Goal: Transaction & Acquisition: Purchase product/service

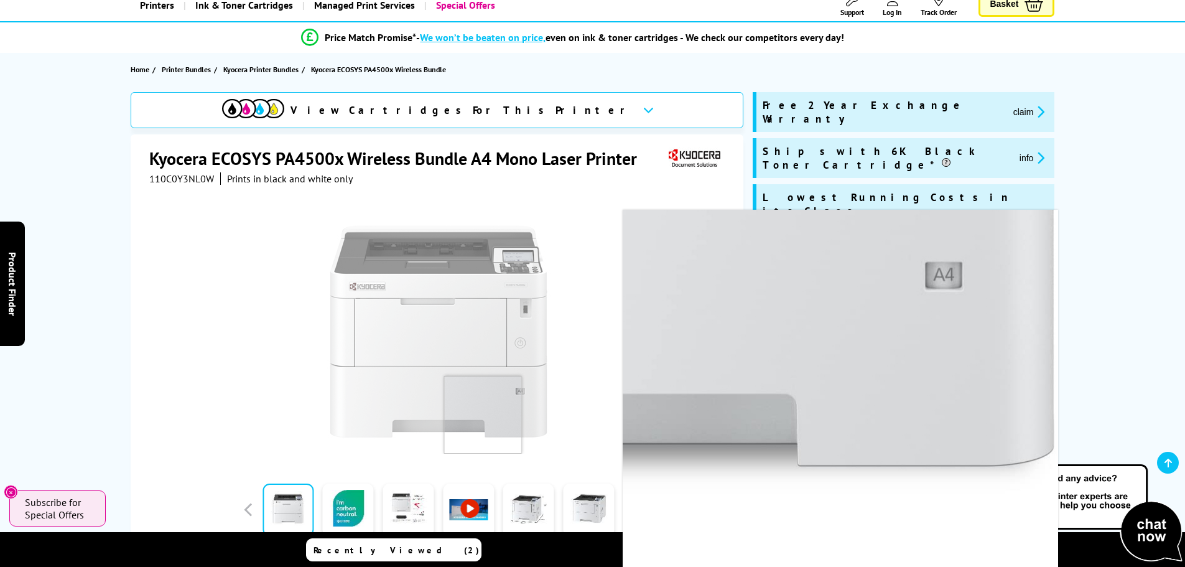
scroll to position [62, 0]
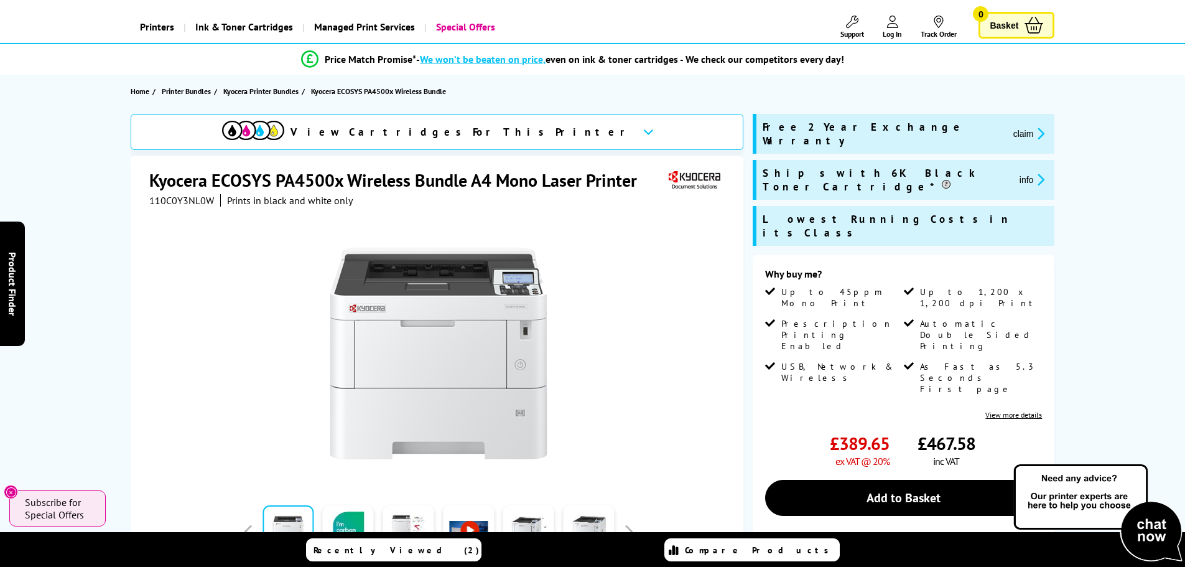
click at [853, 166] on span "Ships with 6K Black Toner Cartridge*" at bounding box center [885, 179] width 247 height 27
click at [1015, 172] on button "info" at bounding box center [1031, 179] width 33 height 14
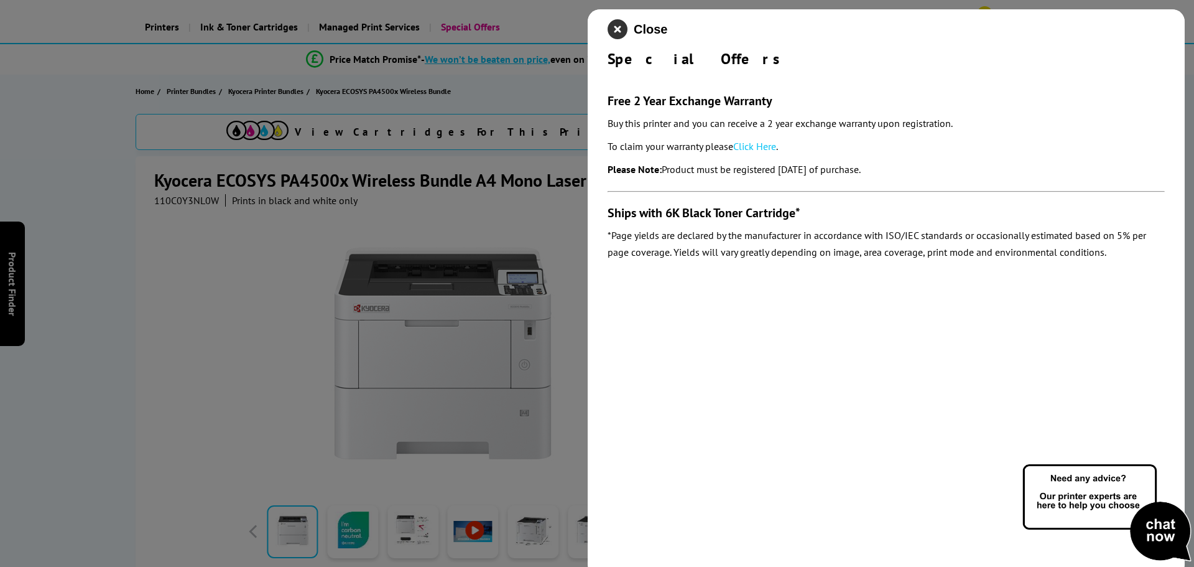
click at [621, 29] on icon "close modal" at bounding box center [618, 29] width 20 height 20
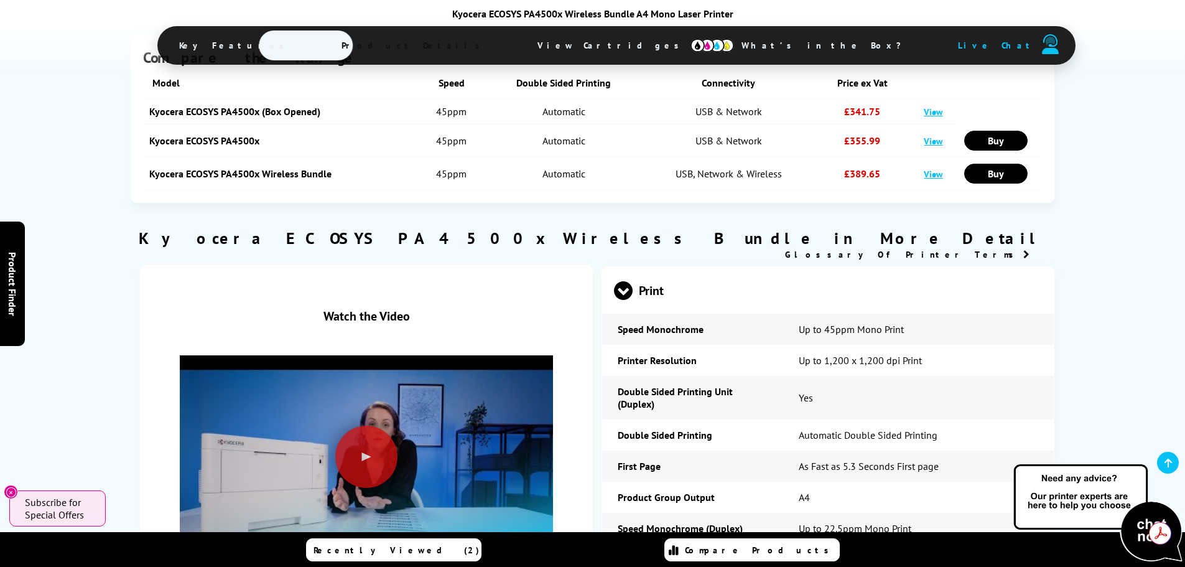
scroll to position [1368, 0]
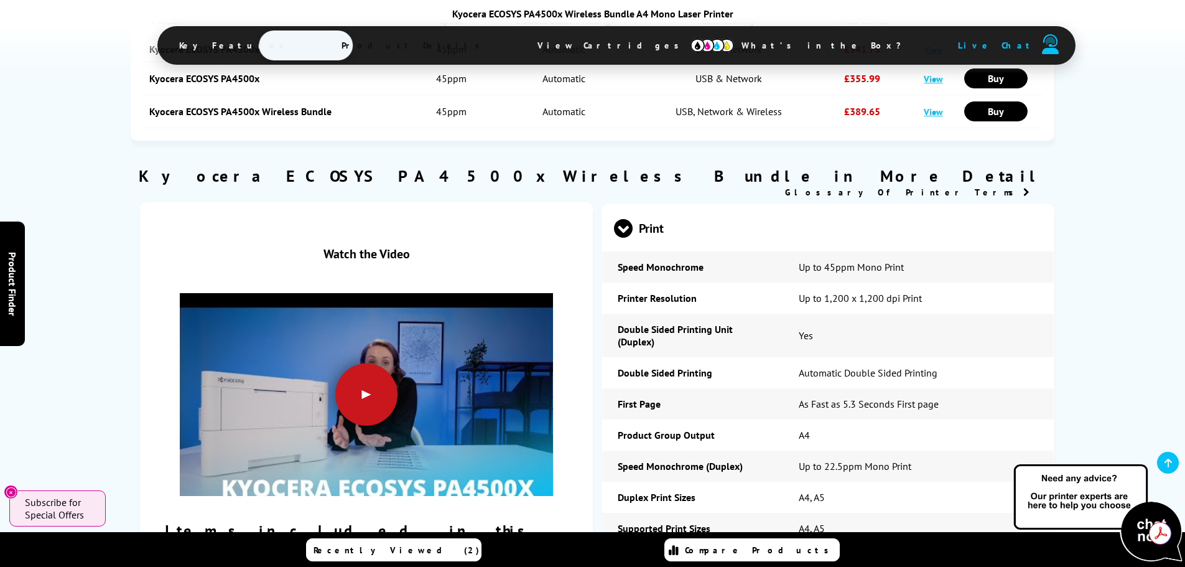
click at [372, 363] on div at bounding box center [366, 394] width 62 height 62
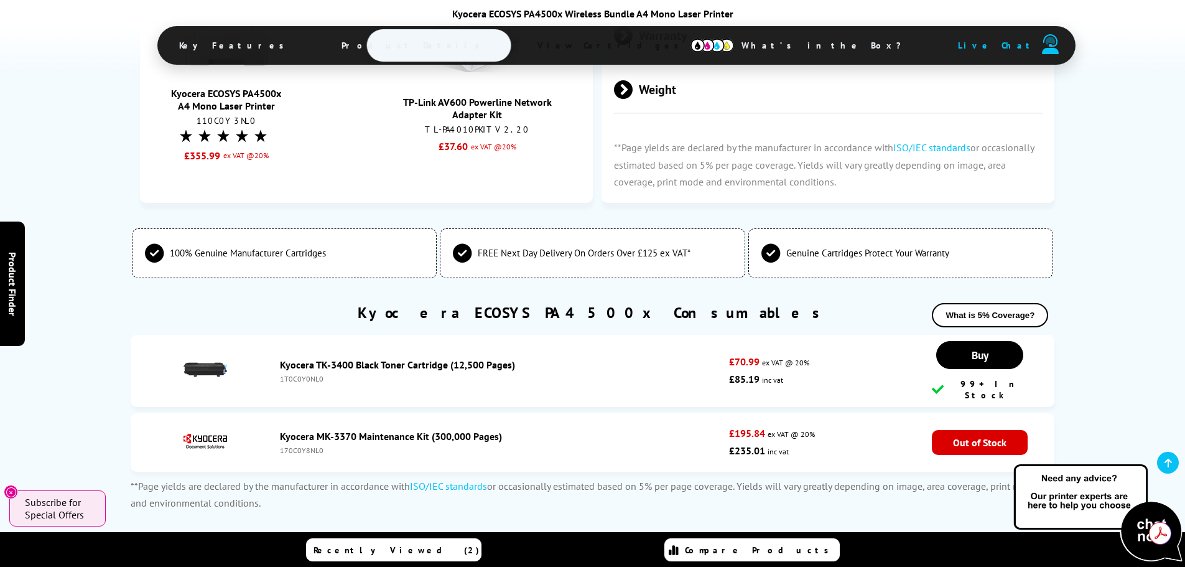
scroll to position [2487, 0]
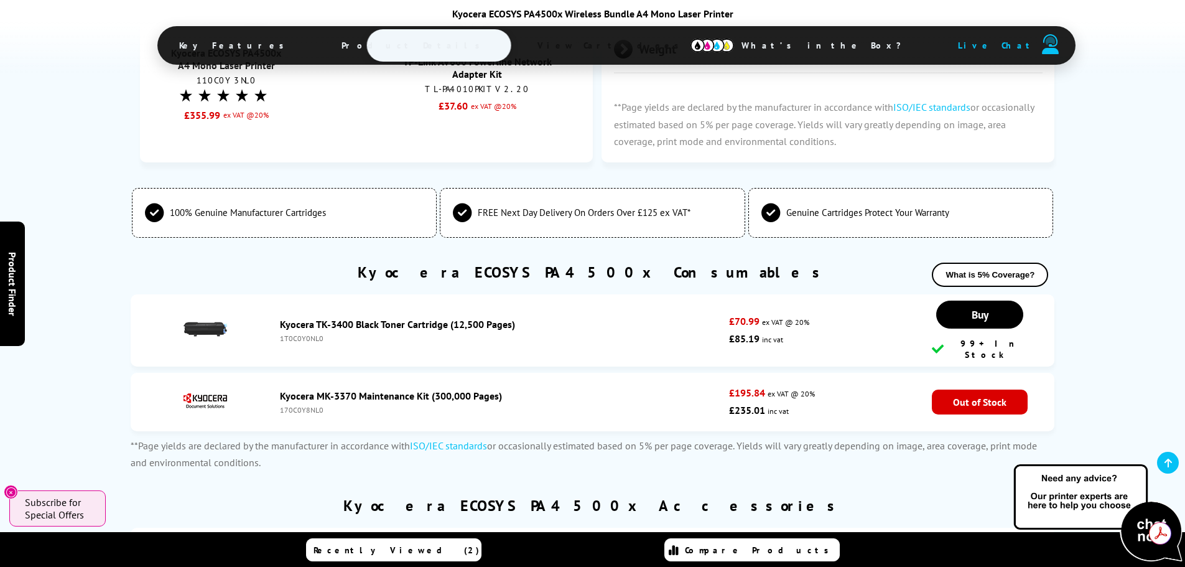
drag, startPoint x: 726, startPoint y: 285, endPoint x: 890, endPoint y: 303, distance: 165.1
click at [805, 294] on li "Kyocera TK-3400 Black Toner Cartridge (12,500 Pages) 1T0C0Y0NL0 £70.99 ex VAT @…" at bounding box center [593, 330] width 924 height 72
drag, startPoint x: 895, startPoint y: 298, endPoint x: 647, endPoint y: 302, distance: 247.5
click at [894, 298] on li "Kyocera TK-3400 Black Toner Cartridge (12,500 Pages) 1T0C0Y0NL0 £70.99 ex VAT @…" at bounding box center [593, 330] width 924 height 72
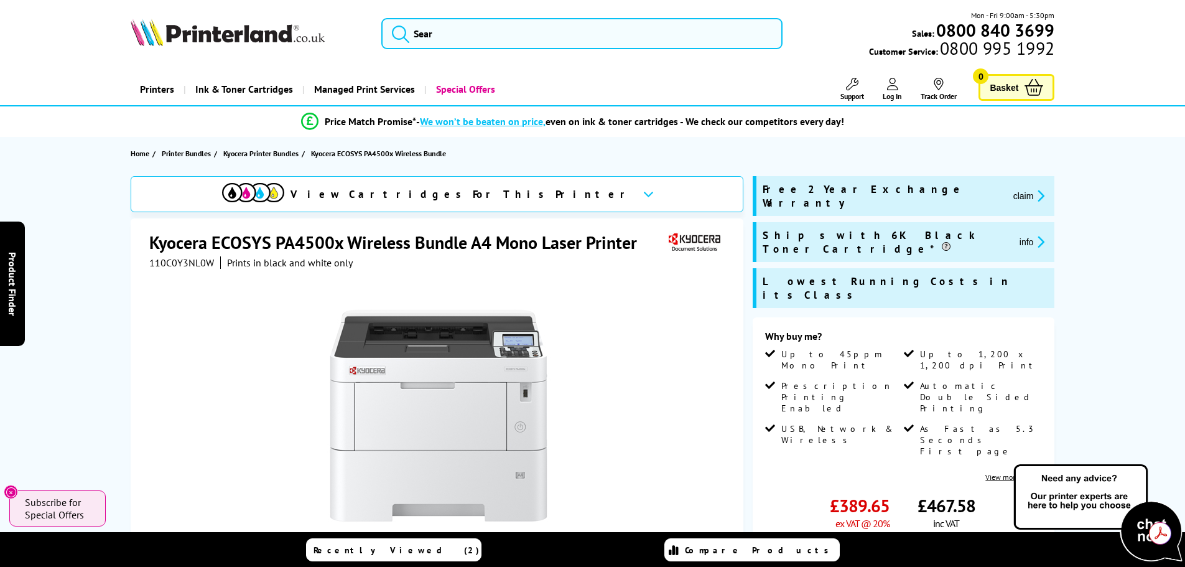
scroll to position [0, 0]
click at [317, 254] on div "Kyocera ECOSYS PA4500x Wireless Bundle A4 Mono Laser Printer" at bounding box center [438, 243] width 578 height 25
click at [542, 246] on h1 "Kyocera ECOSYS PA4500x Wireless Bundle A4 Mono Laser Printer" at bounding box center [399, 242] width 500 height 23
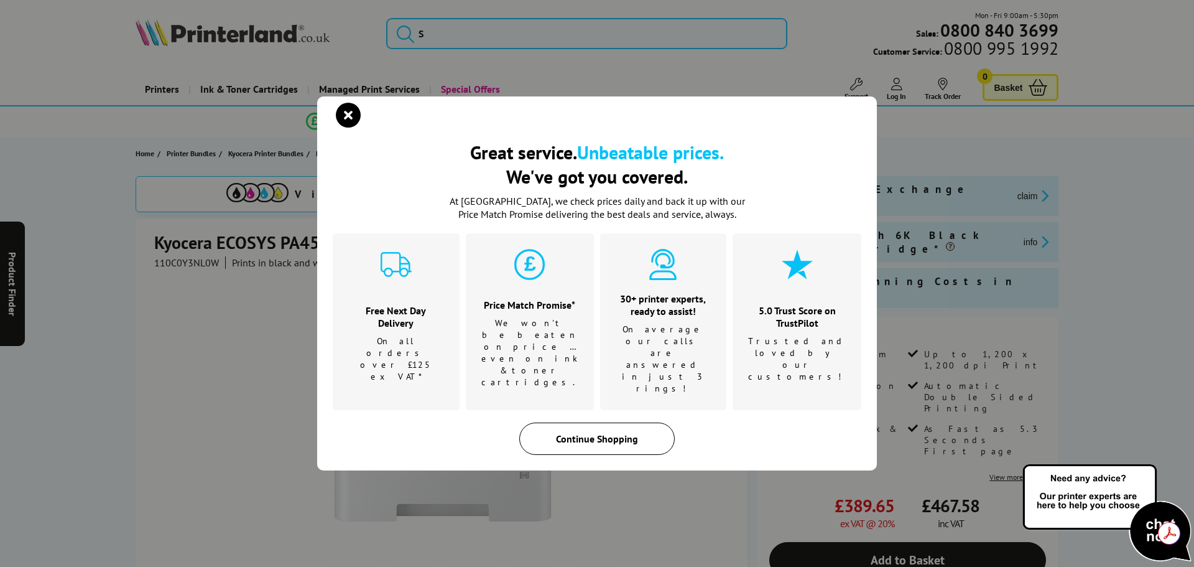
click at [608, 422] on div "Continue Shopping" at bounding box center [596, 438] width 155 height 32
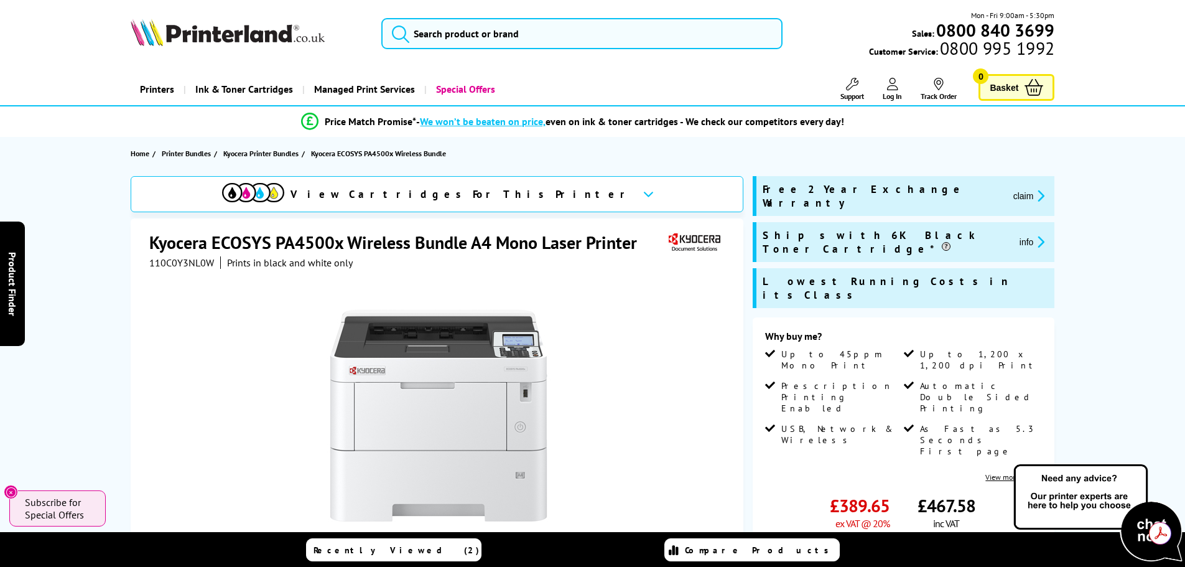
click at [542, 193] on div "View Cartridges For This Printer" at bounding box center [437, 194] width 613 height 36
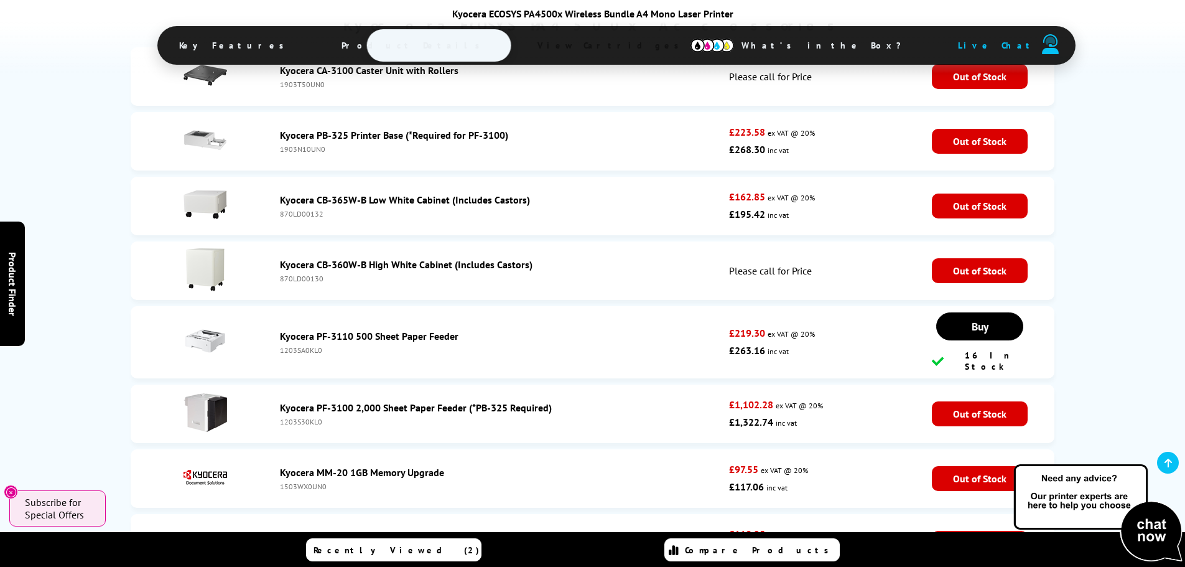
scroll to position [2594, 0]
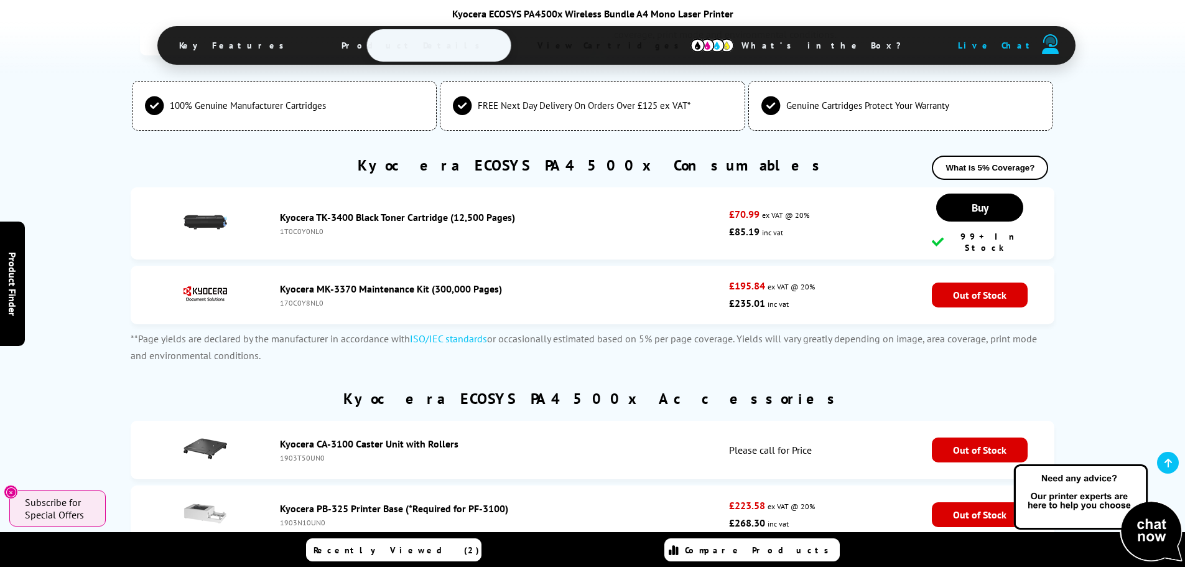
click at [567, 44] on span "View Cartridges" at bounding box center [614, 45] width 190 height 32
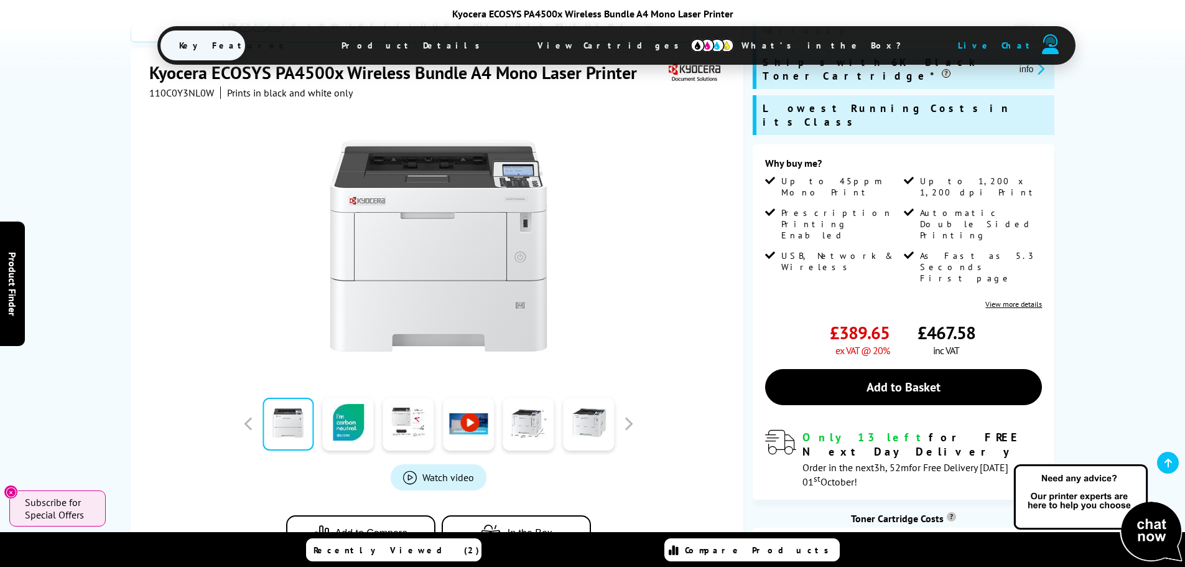
scroll to position [150, 0]
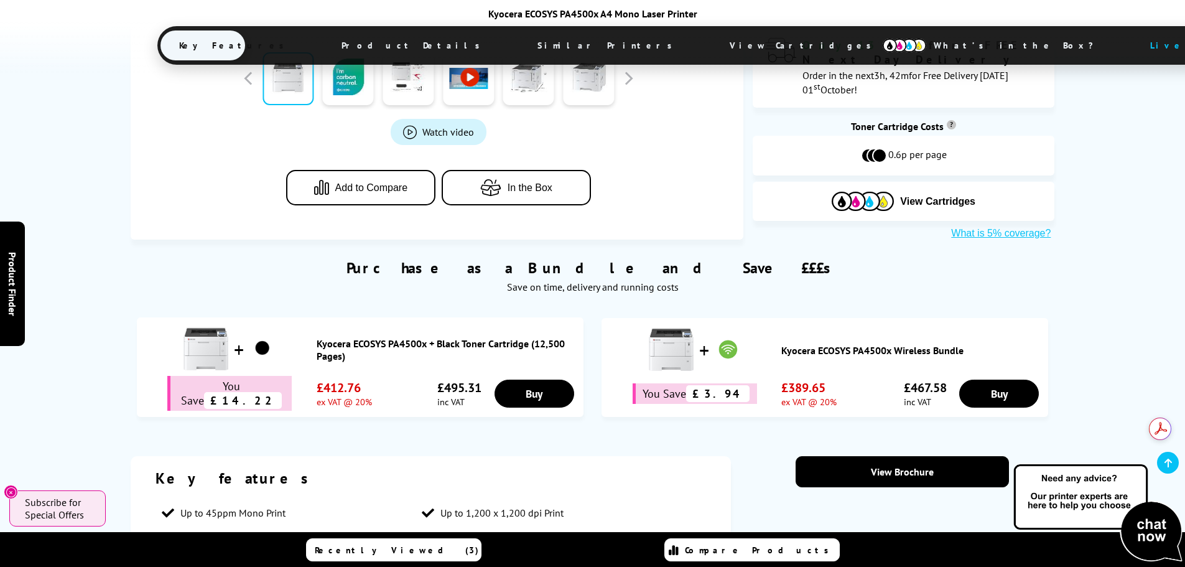
click at [669, 324] on img at bounding box center [671, 349] width 50 height 50
click at [988, 379] on link "Buy" at bounding box center [999, 393] width 80 height 28
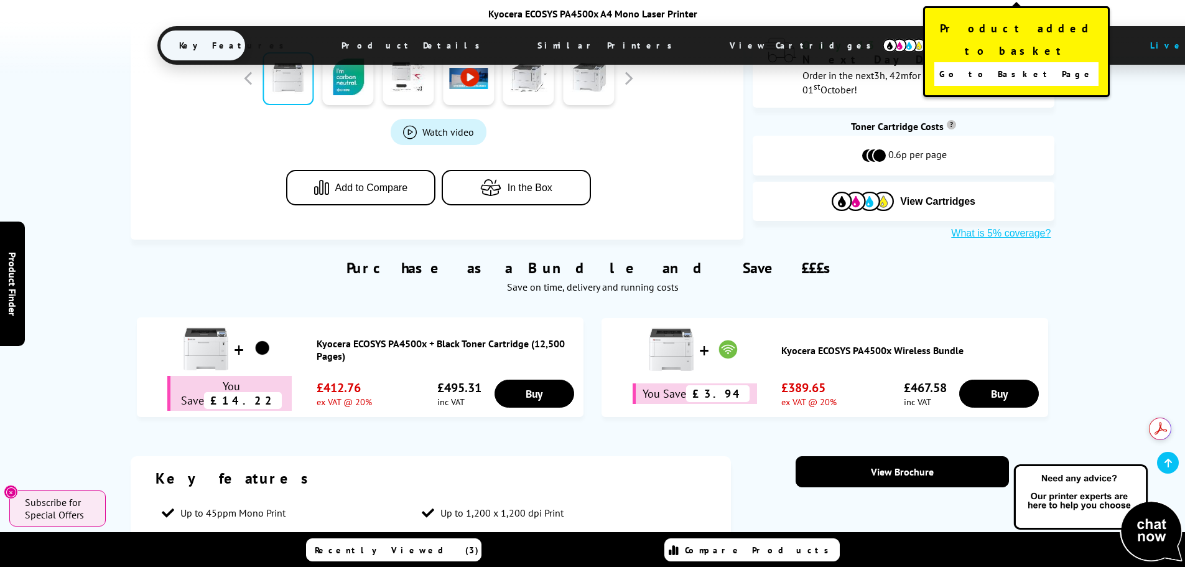
click at [682, 324] on img at bounding box center [671, 349] width 50 height 50
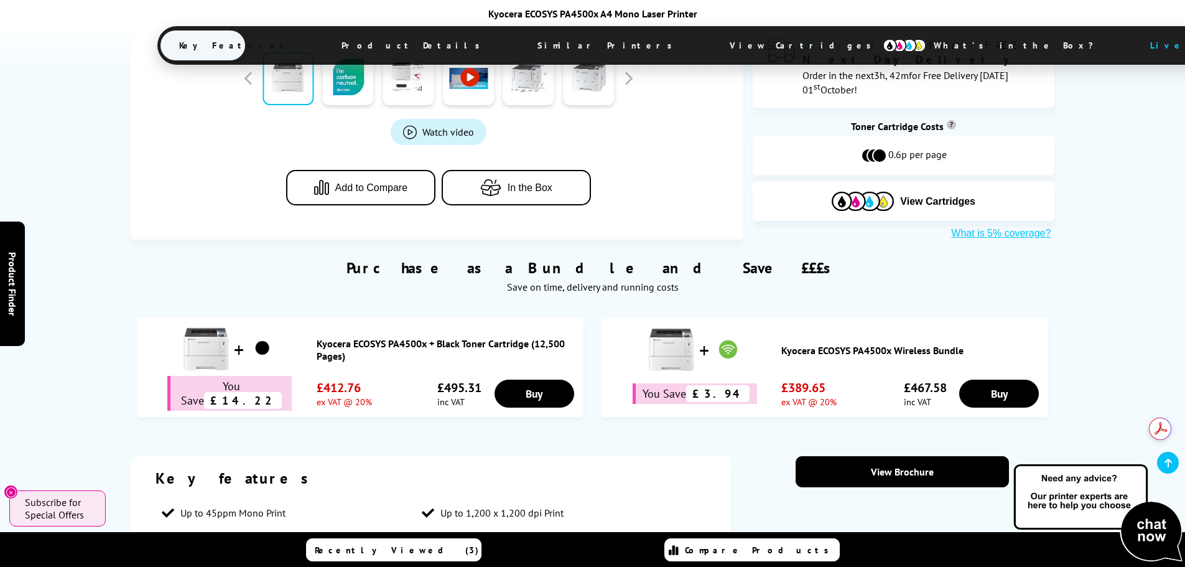
click at [826, 344] on link "Kyocera ECOSYS PA4500x Wireless Bundle" at bounding box center [911, 350] width 261 height 12
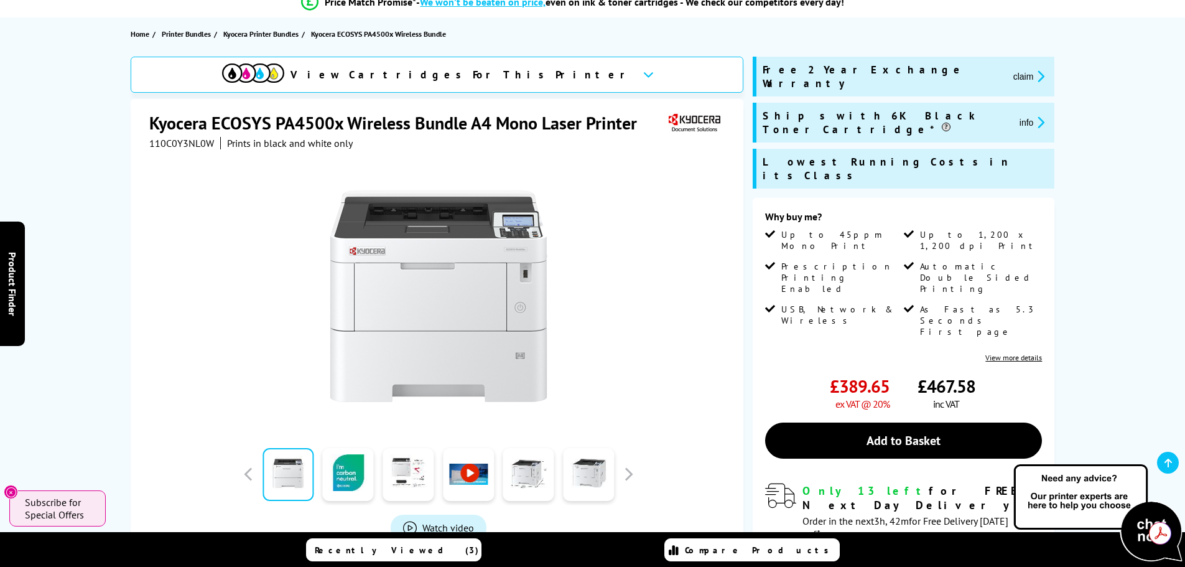
scroll to position [62, 0]
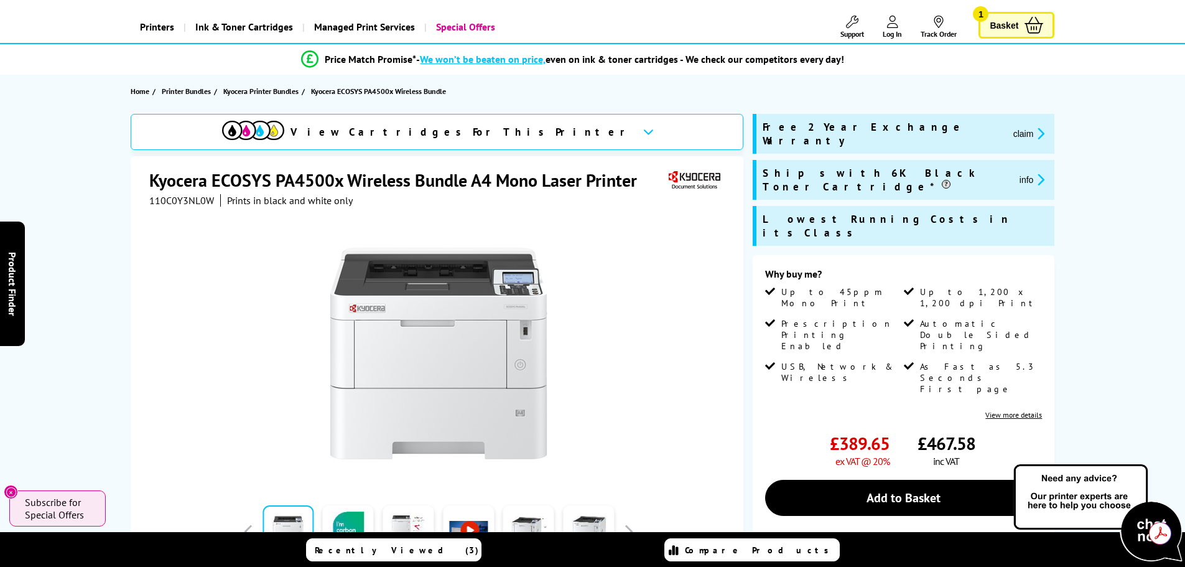
click at [643, 132] on icon at bounding box center [648, 131] width 11 height 7
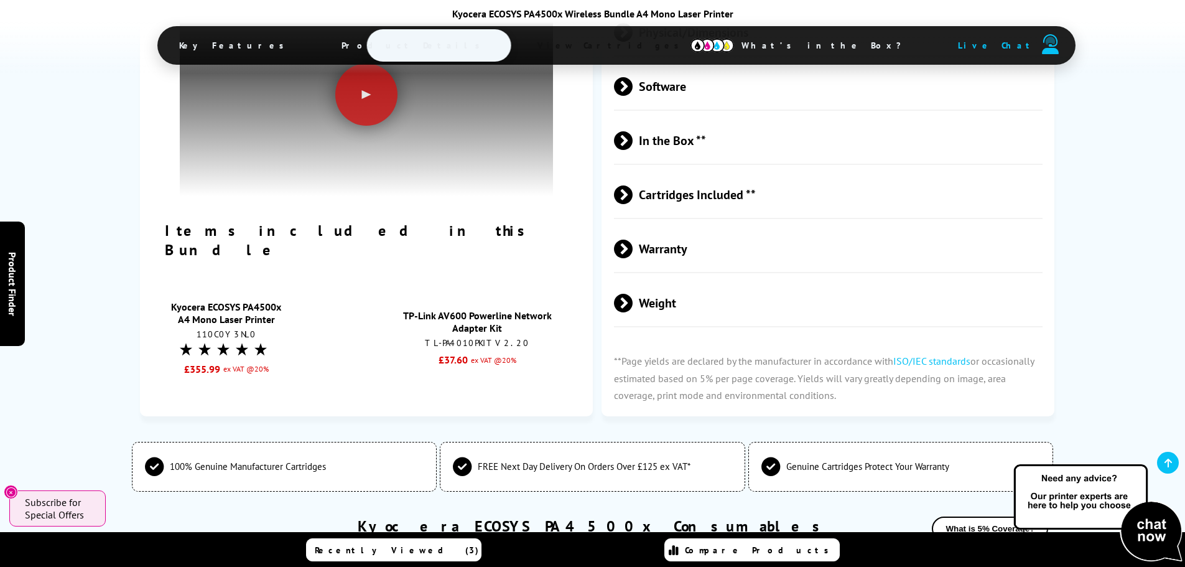
scroll to position [2532, 0]
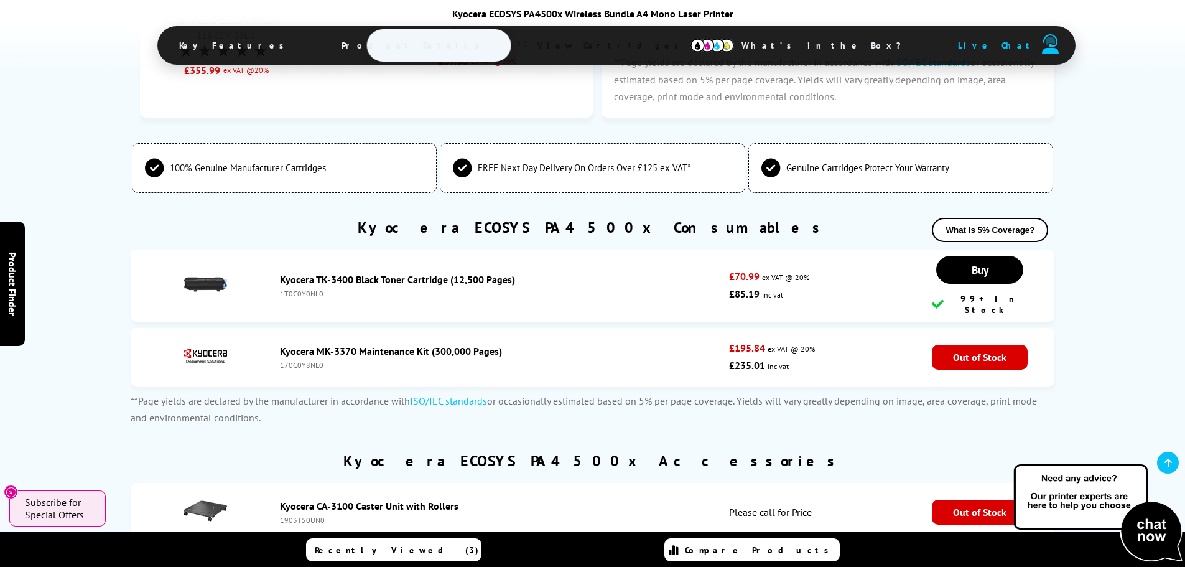
click at [690, 49] on img at bounding box center [712, 46] width 44 height 14
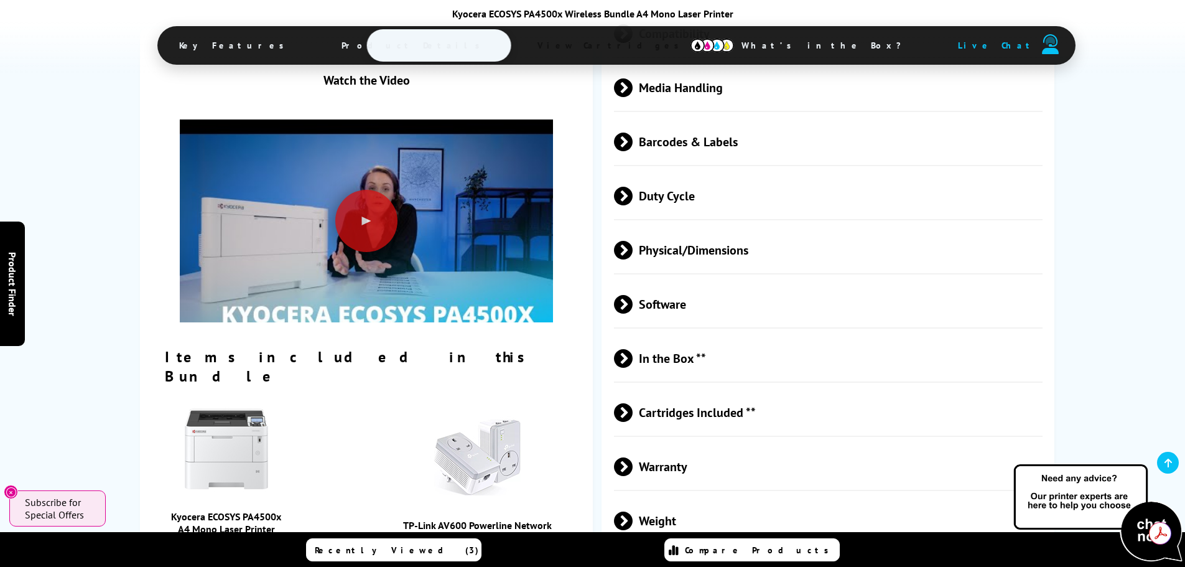
scroll to position [0, 0]
click at [721, 389] on span "Cartridges Included **" at bounding box center [828, 412] width 429 height 47
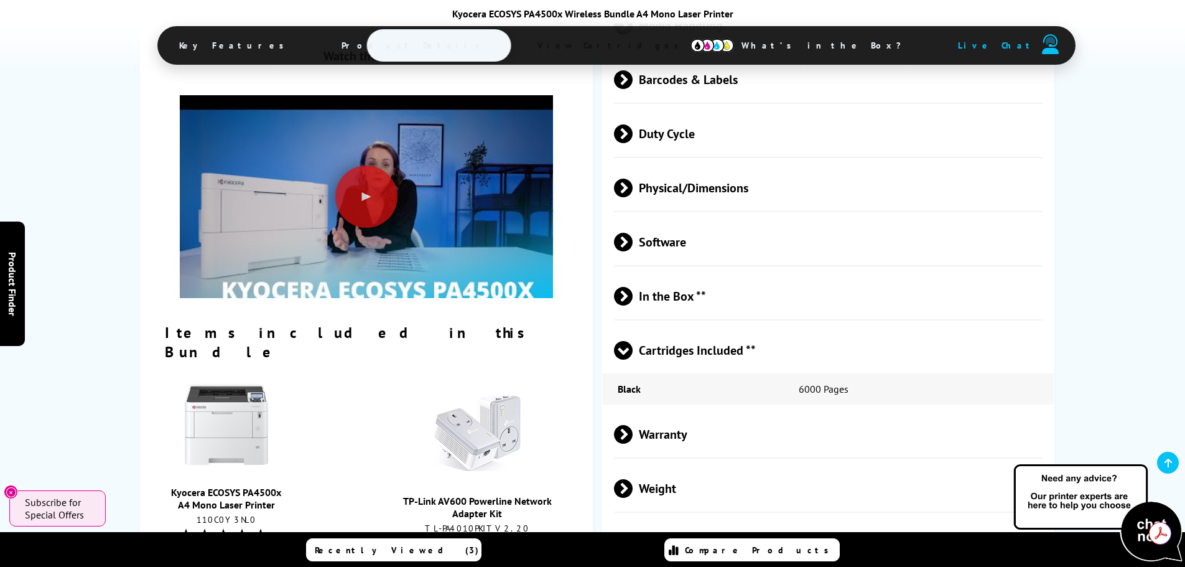
click at [741, 410] on span "Warranty" at bounding box center [828, 433] width 429 height 47
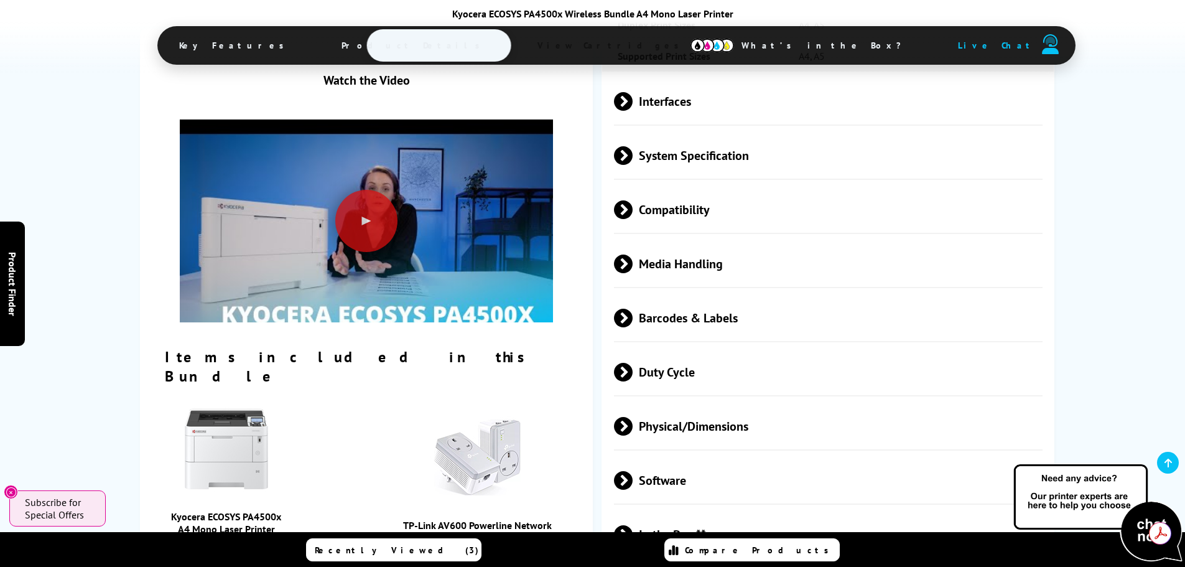
scroll to position [1830, 0]
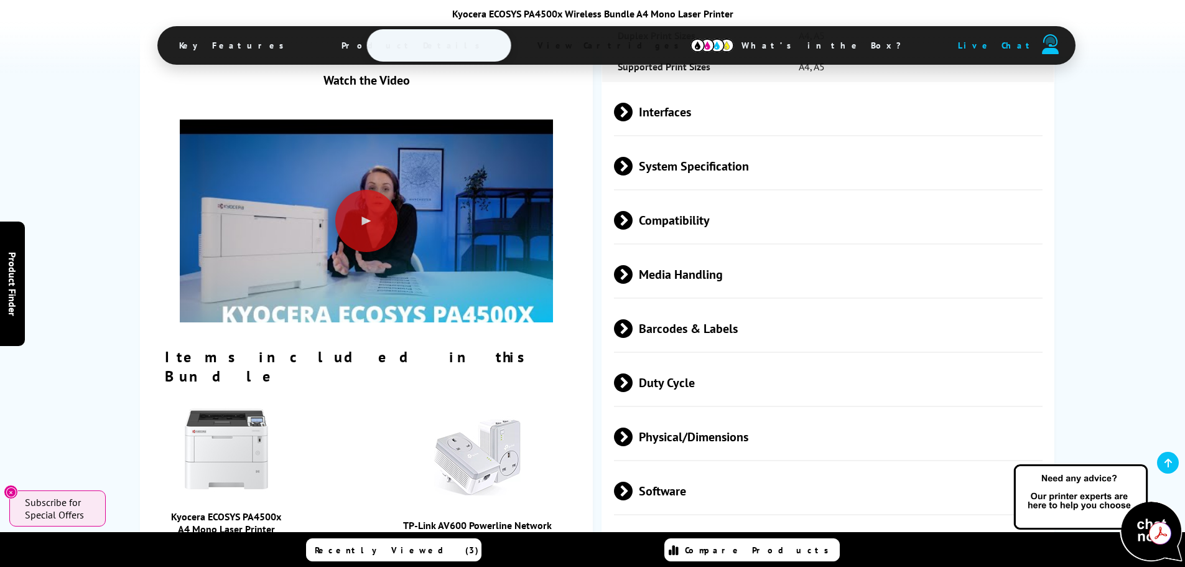
click at [708, 305] on span "Barcodes & Labels" at bounding box center [828, 328] width 429 height 47
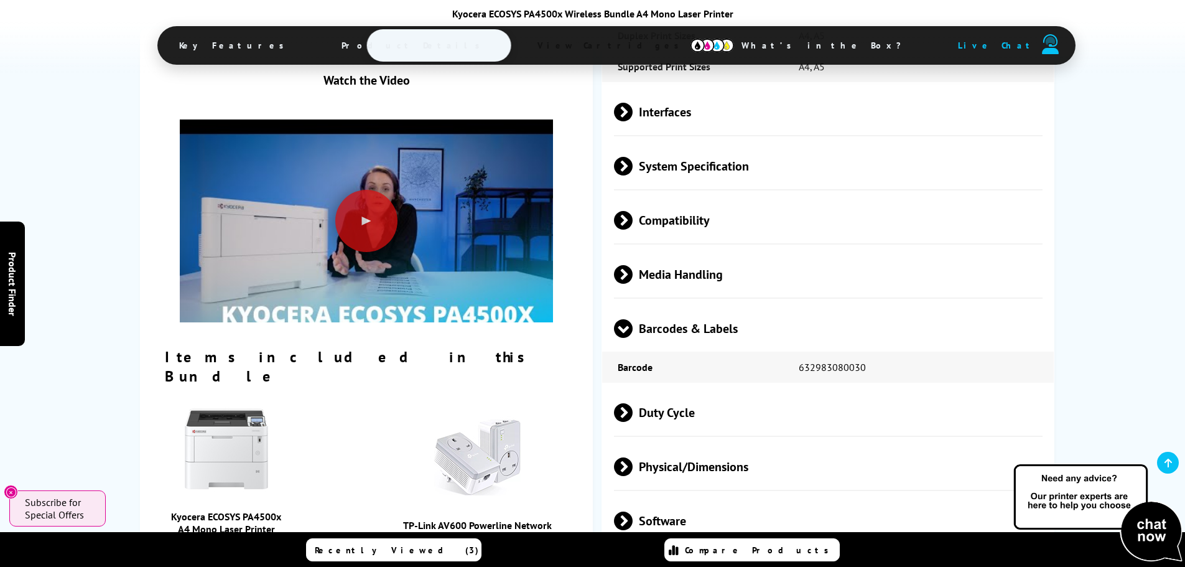
scroll to position [1767, 0]
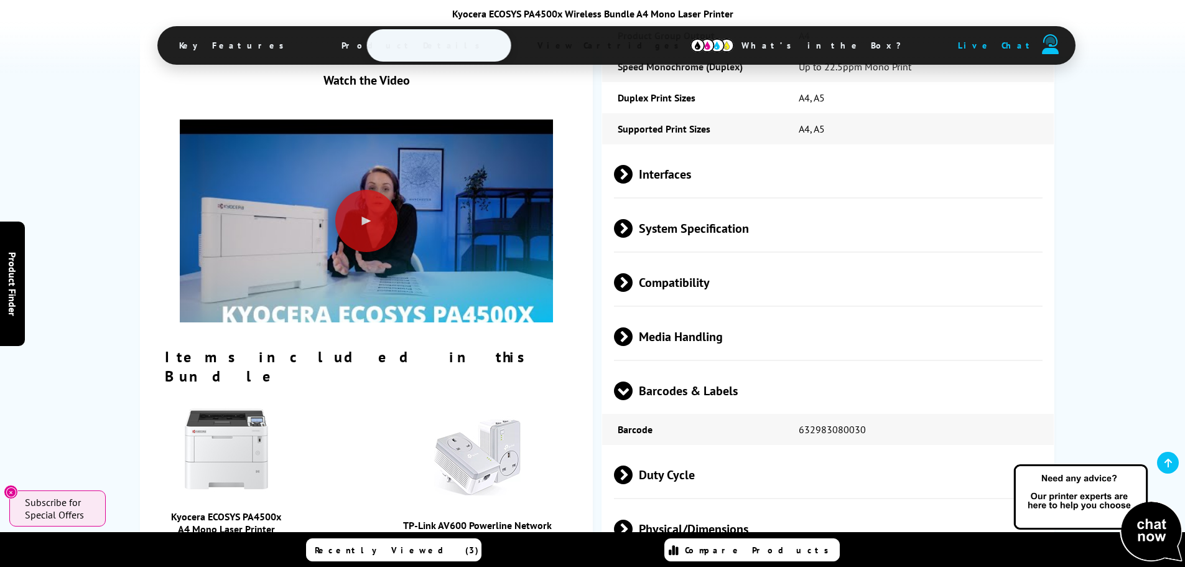
click at [700, 259] on span "Compatibility" at bounding box center [828, 282] width 429 height 47
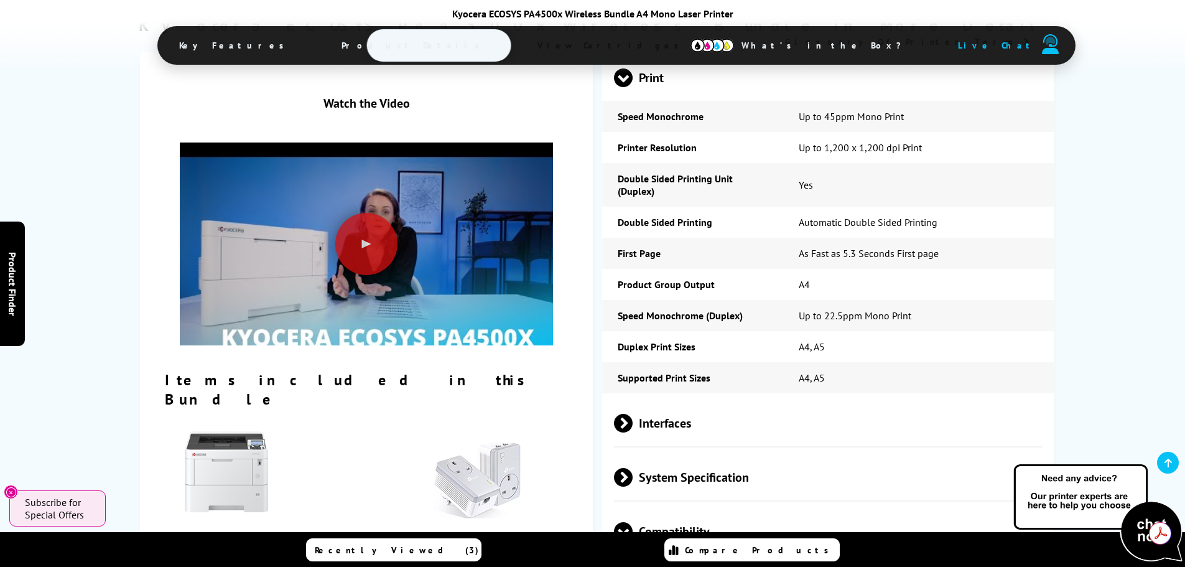
scroll to position [0, 0]
click at [683, 399] on span "Interfaces" at bounding box center [828, 422] width 429 height 47
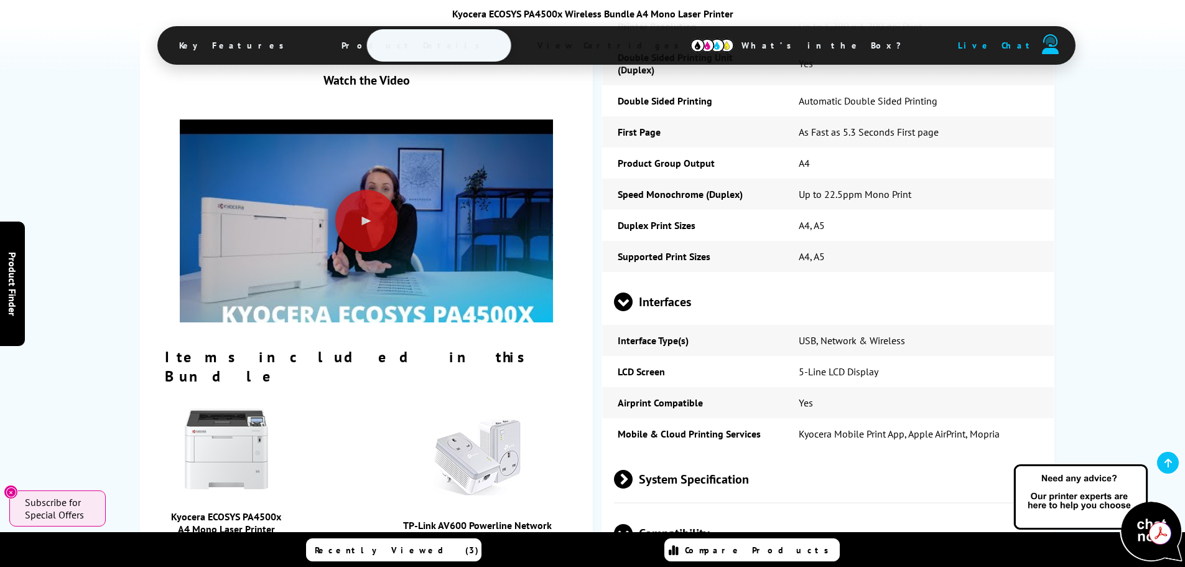
scroll to position [1643, 0]
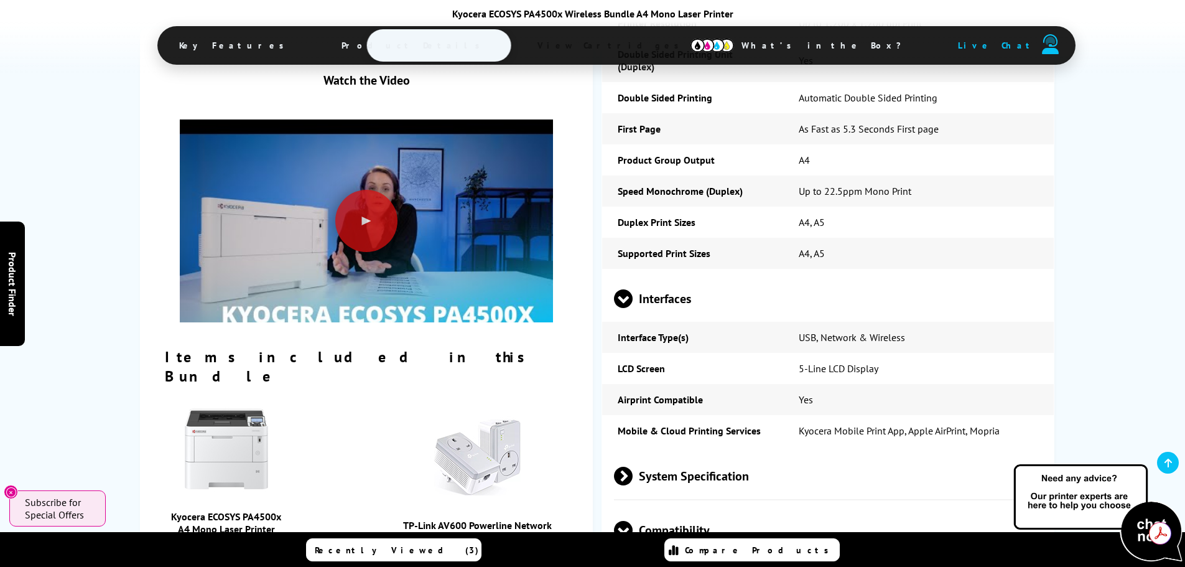
click at [674, 206] on td "Duplex Print Sizes" at bounding box center [692, 221] width 180 height 31
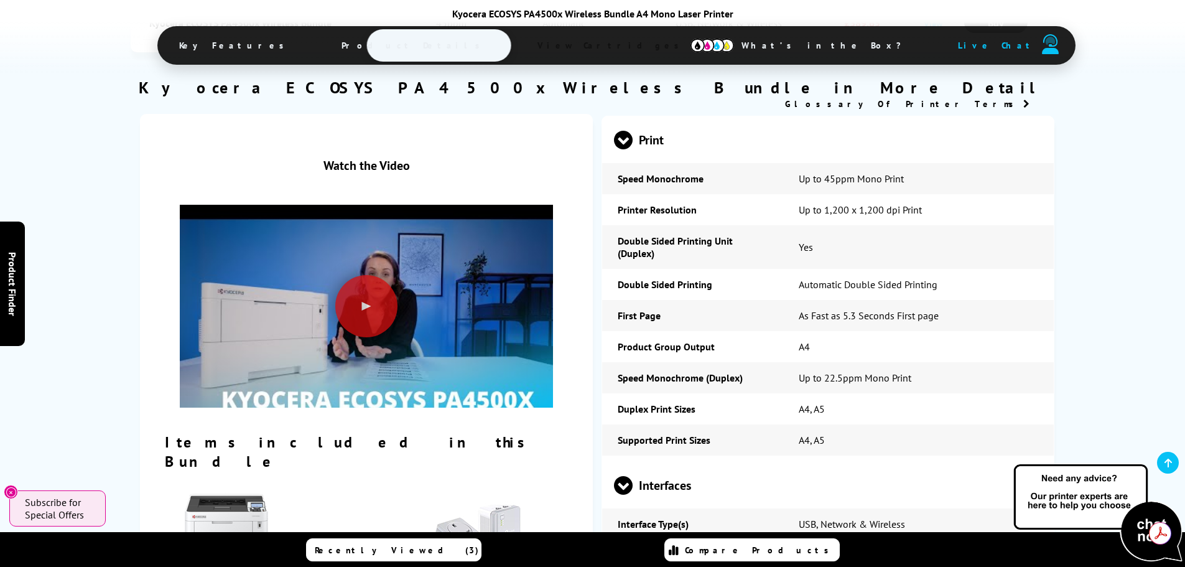
scroll to position [0, 0]
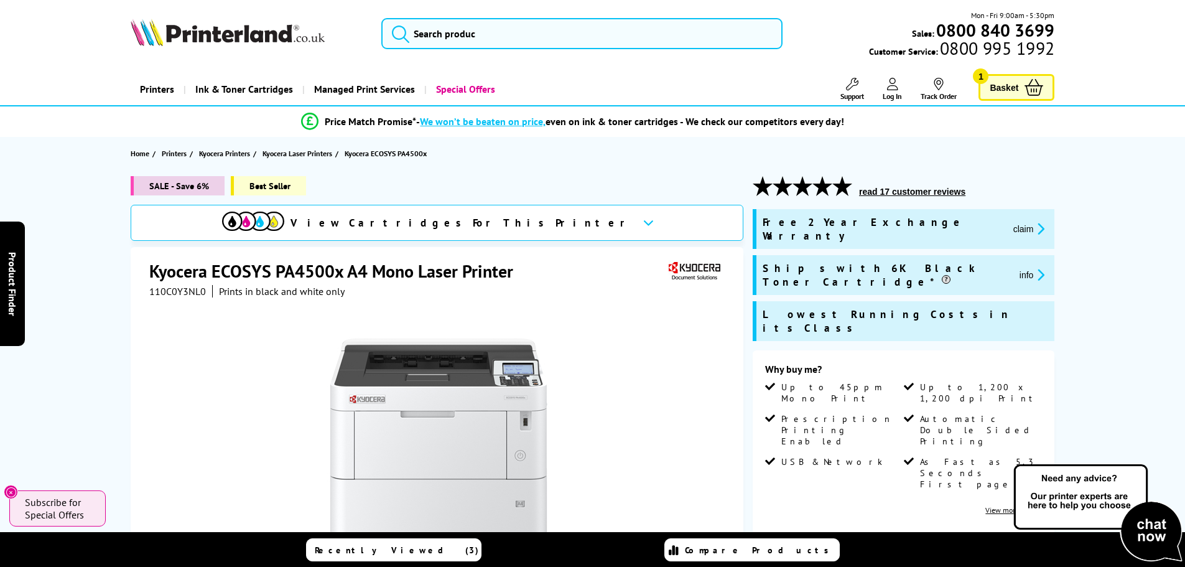
scroll to position [62, 0]
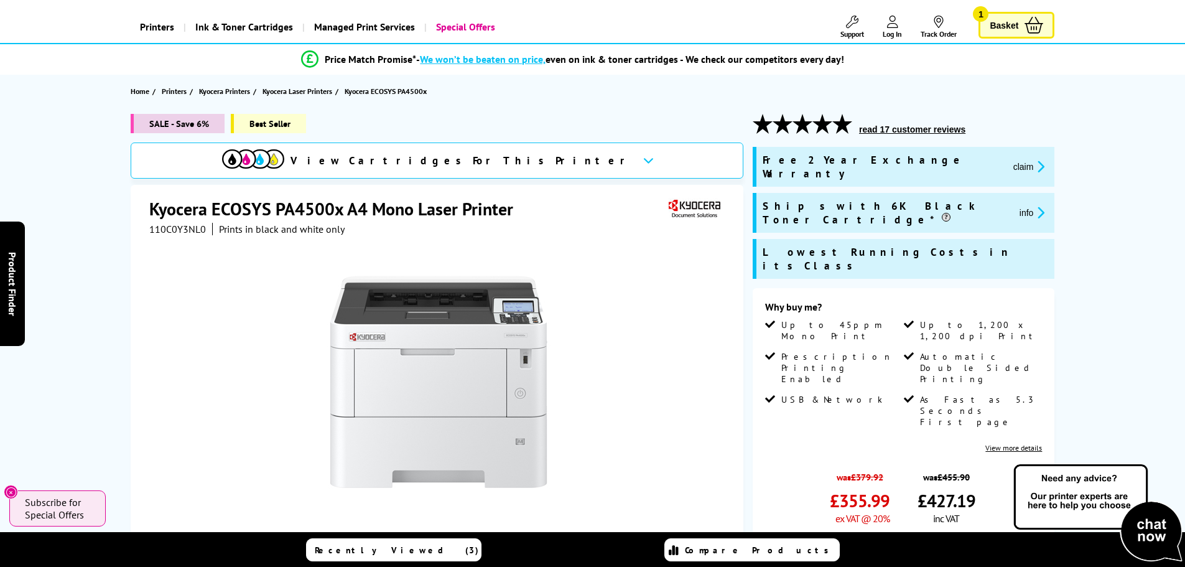
click at [264, 122] on span "Best Seller" at bounding box center [268, 123] width 75 height 19
click at [643, 160] on icon at bounding box center [648, 160] width 11 height 7
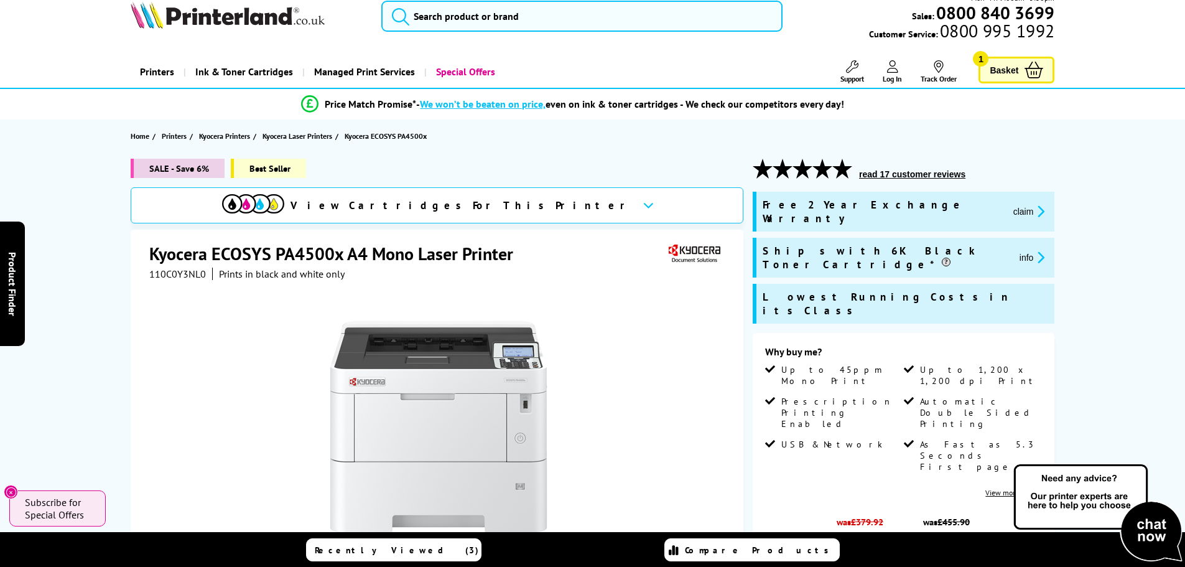
scroll to position [0, 0]
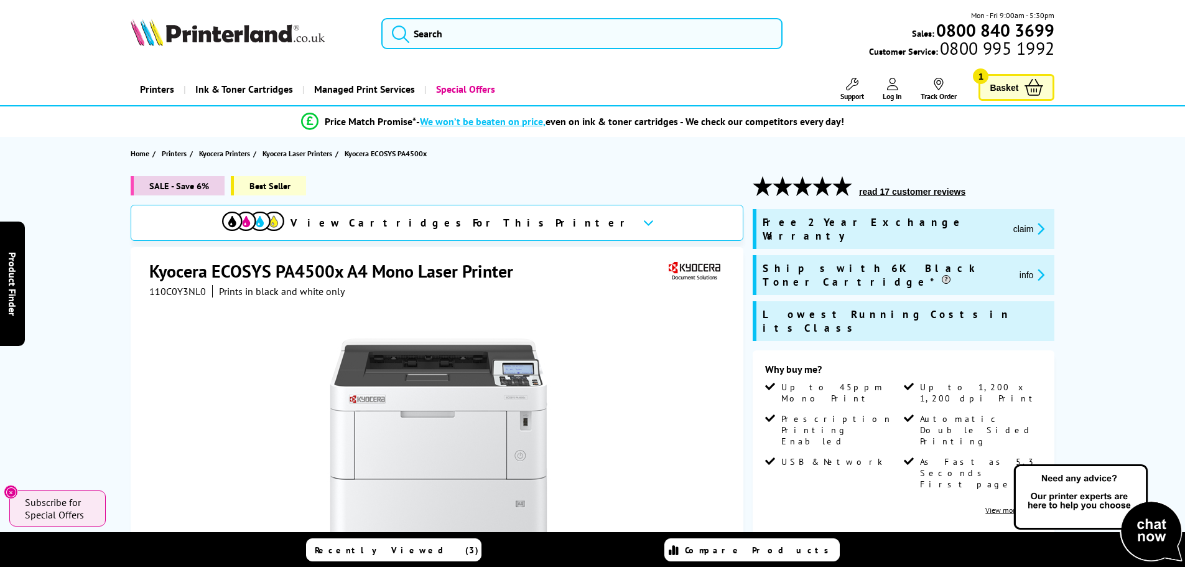
click at [336, 94] on link "Managed Print Services" at bounding box center [363, 89] width 122 height 32
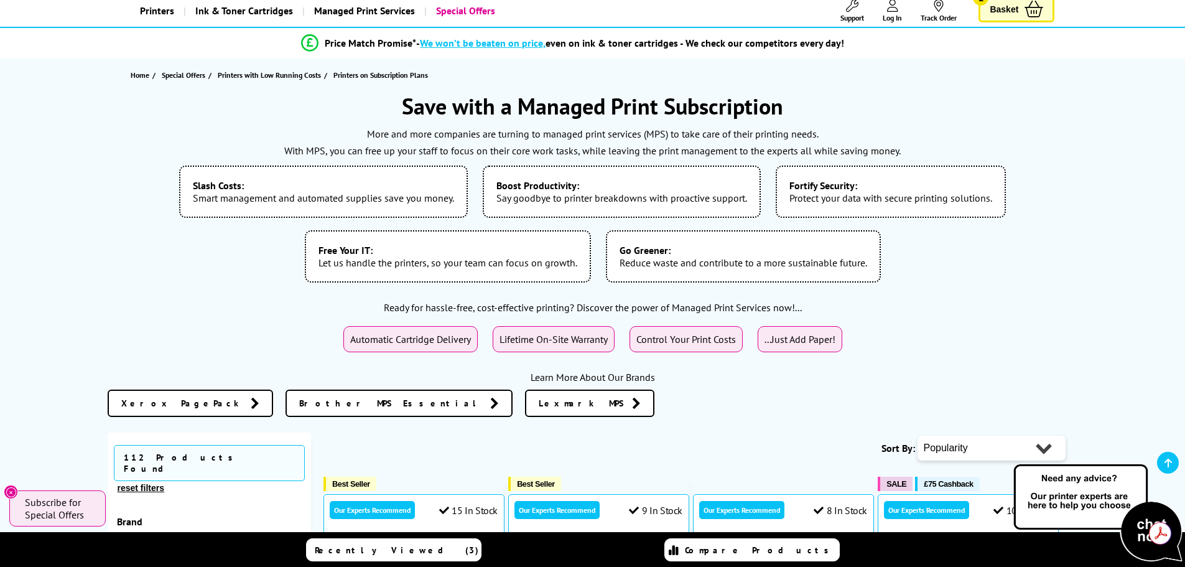
scroll to position [124, 0]
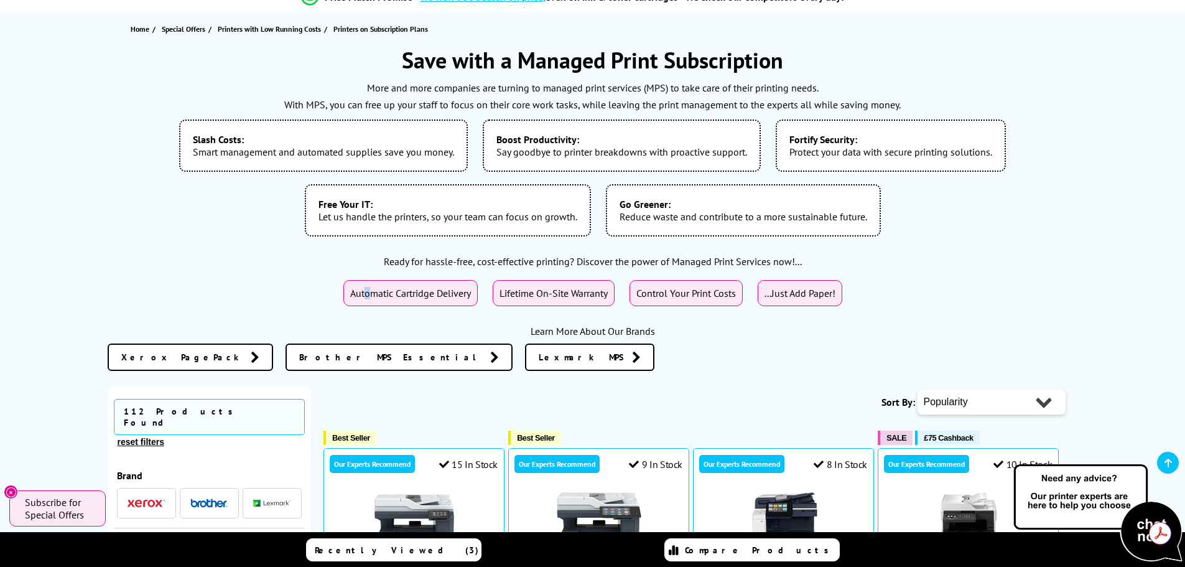
click at [365, 292] on span "Automatic Cartridge Delivery" at bounding box center [410, 293] width 121 height 12
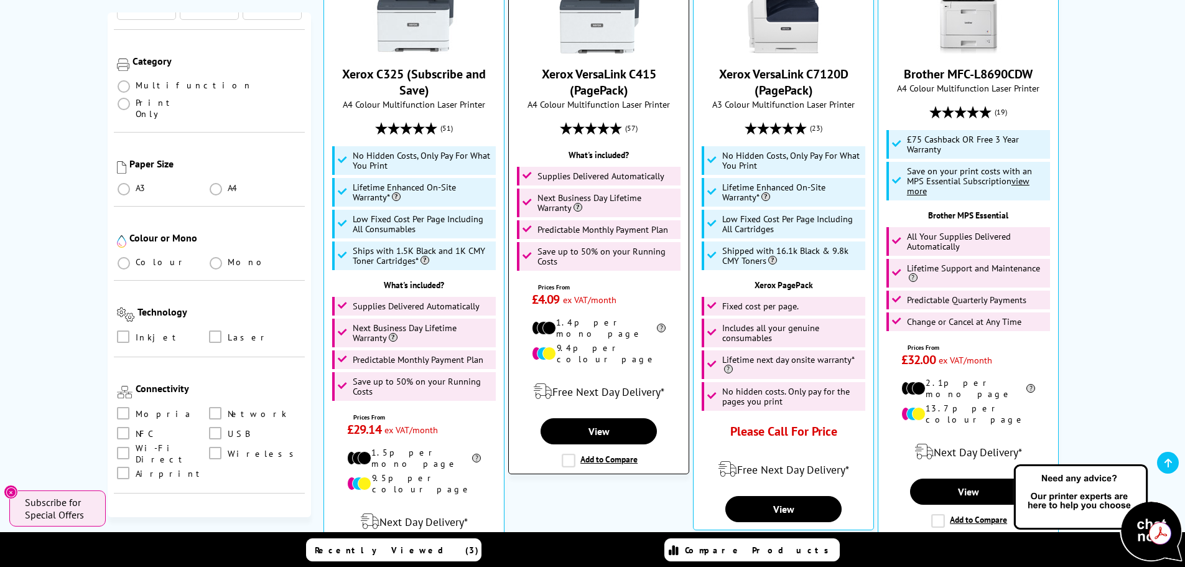
scroll to position [684, 0]
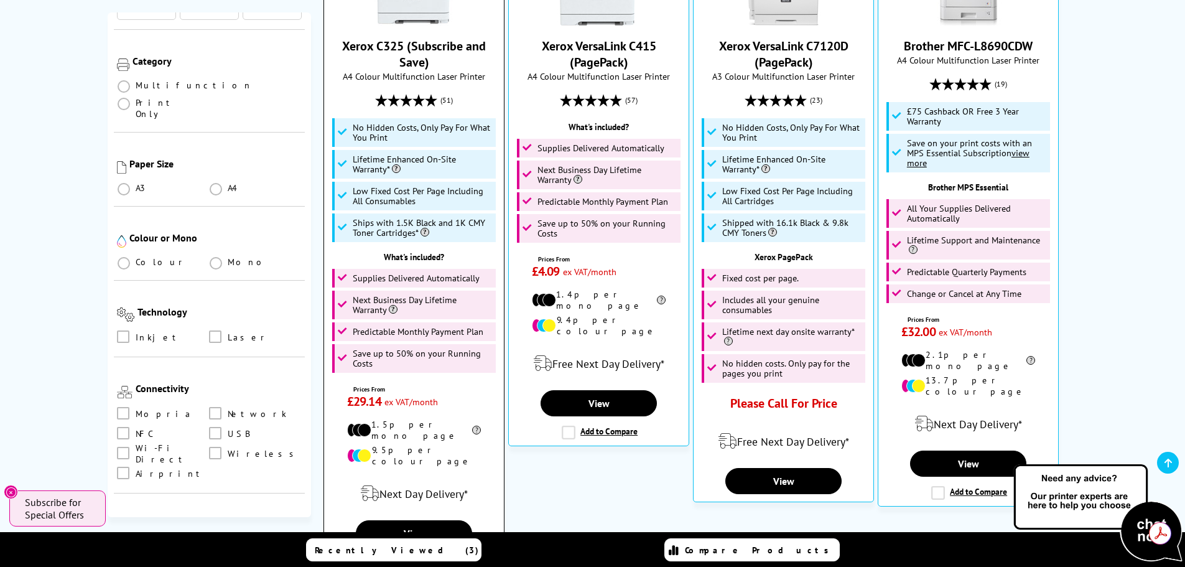
click at [376, 132] on span "No Hidden Costs, Only Pay For What You Print" at bounding box center [423, 133] width 141 height 20
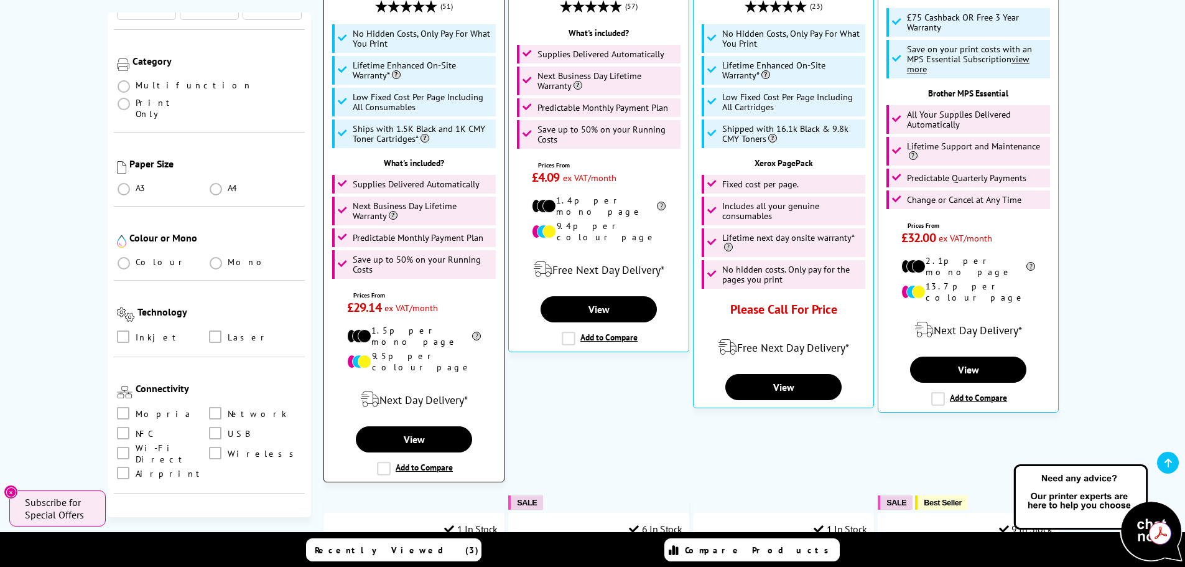
scroll to position [808, 0]
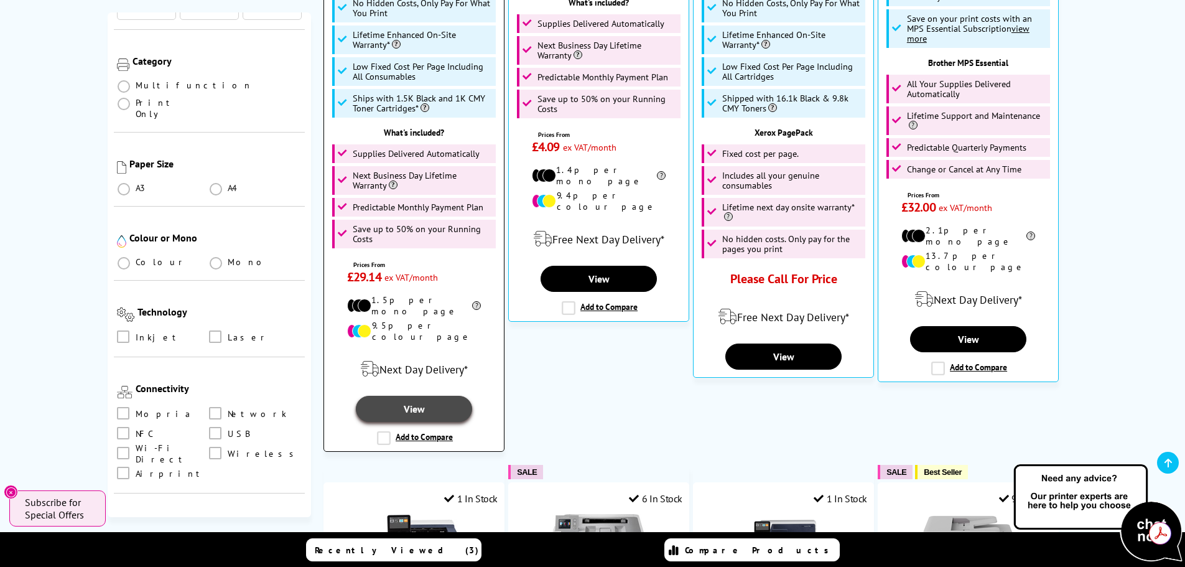
click at [415, 398] on link "View" at bounding box center [414, 409] width 116 height 26
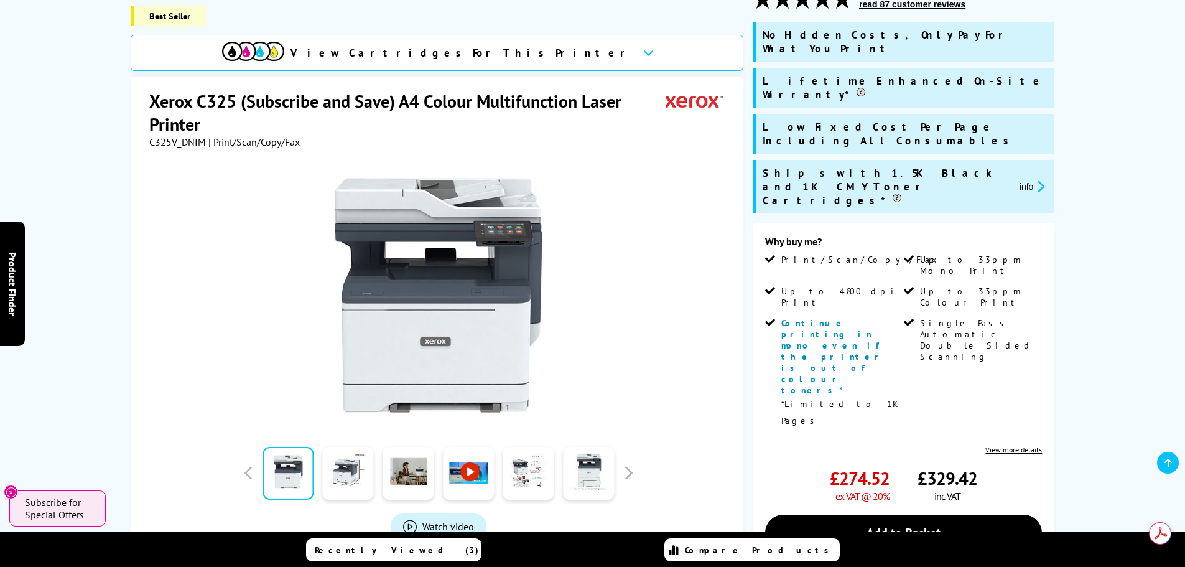
scroll to position [249, 0]
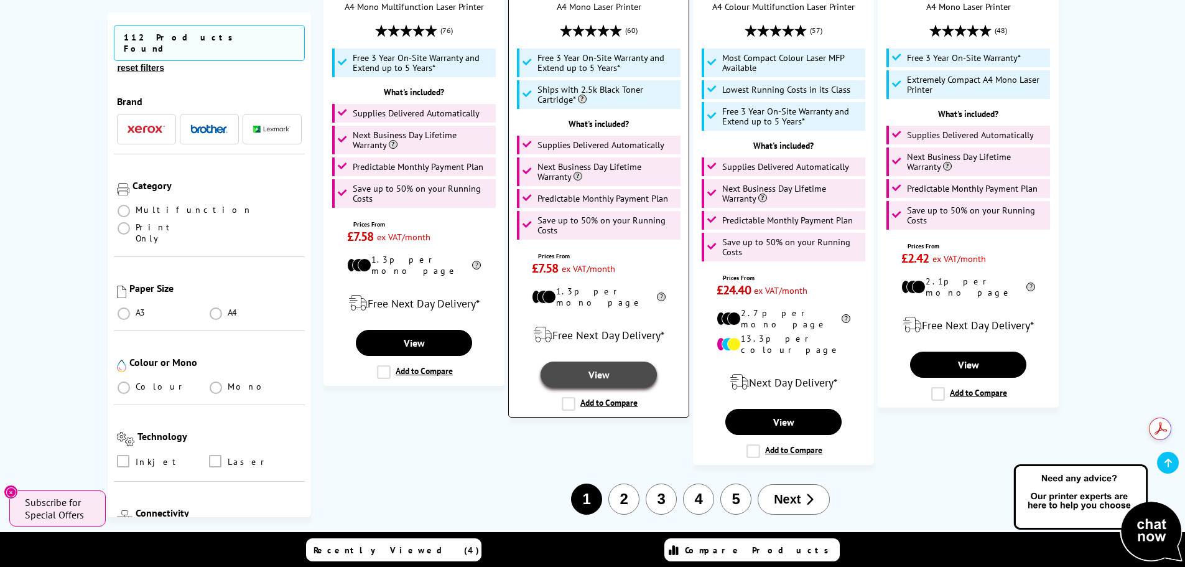
click at [601, 361] on link "View" at bounding box center [598, 374] width 116 height 26
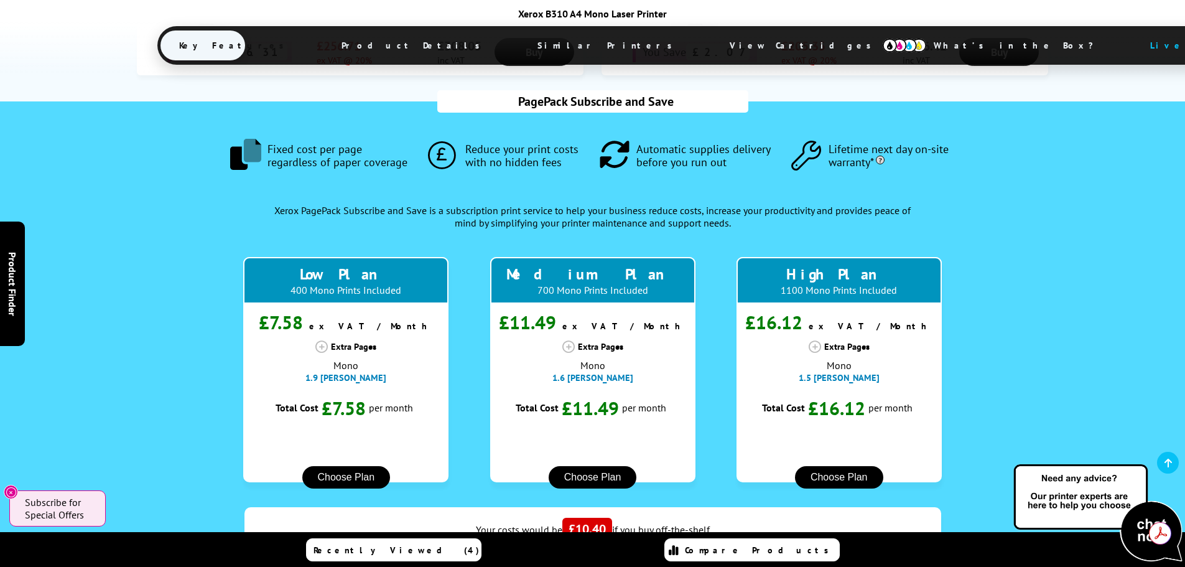
click at [602, 466] on button "Choose Plan" at bounding box center [592, 477] width 88 height 22
